Goal: Information Seeking & Learning: Check status

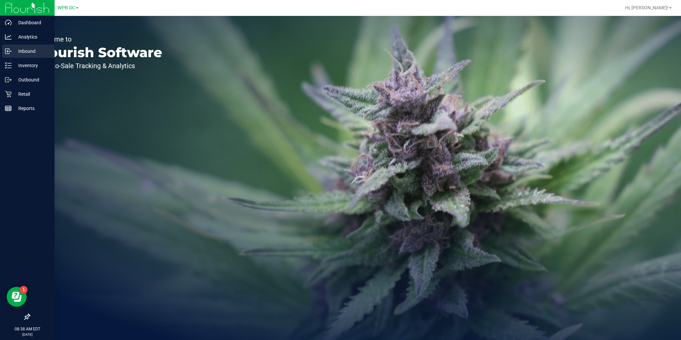
click at [14, 57] on div "Inbound" at bounding box center [28, 51] width 53 height 13
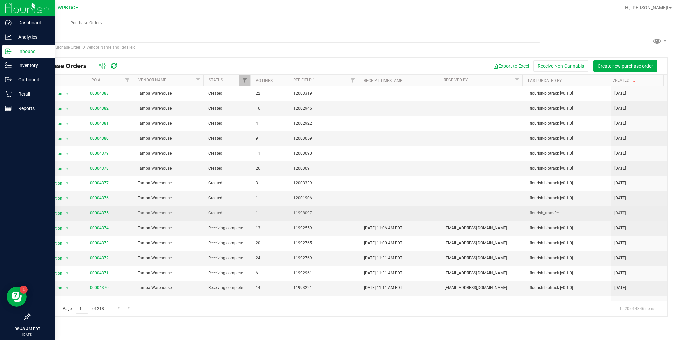
click at [100, 213] on link "00004375" at bounding box center [99, 213] width 19 height 5
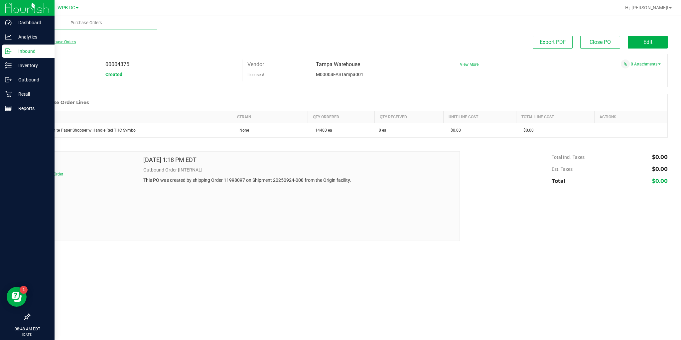
click at [59, 42] on link "Back to Purchase Orders" at bounding box center [52, 42] width 47 height 5
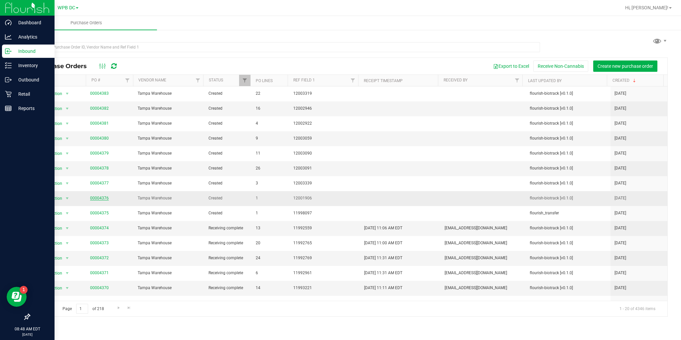
click at [105, 198] on link "00004376" at bounding box center [99, 198] width 19 height 5
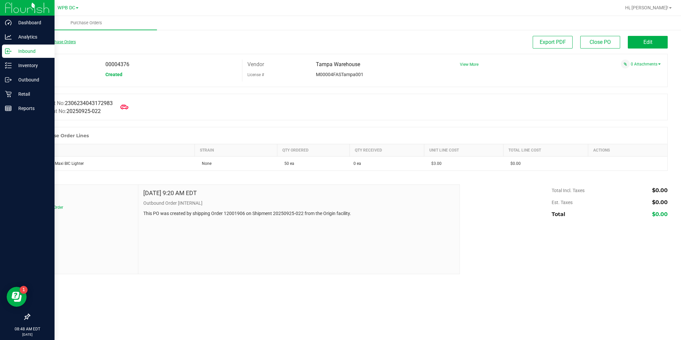
click at [61, 40] on link "Back to Purchase Orders" at bounding box center [52, 42] width 47 height 5
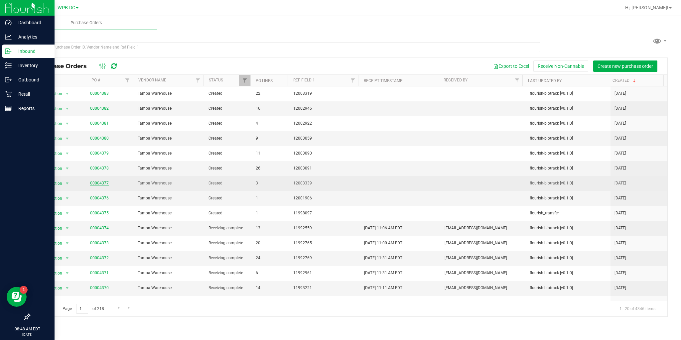
click at [102, 182] on link "00004377" at bounding box center [99, 183] width 19 height 5
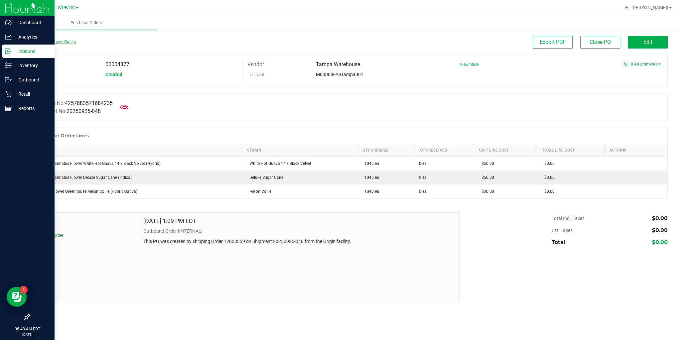
click at [39, 43] on link "Back to Purchase Orders" at bounding box center [52, 42] width 47 height 5
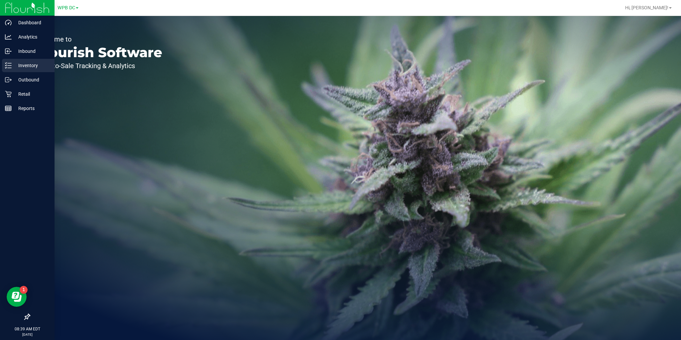
click at [7, 67] on icon at bounding box center [8, 65] width 7 height 7
